Goal: Find specific page/section: Find specific page/section

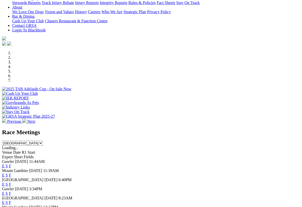
scroll to position [110, 0]
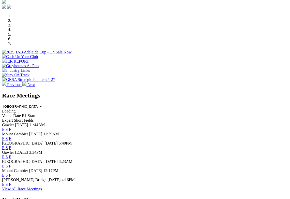
scroll to position [147, 0]
click at [11, 172] on link "F" at bounding box center [10, 174] width 2 height 4
